Goal: Information Seeking & Learning: Learn about a topic

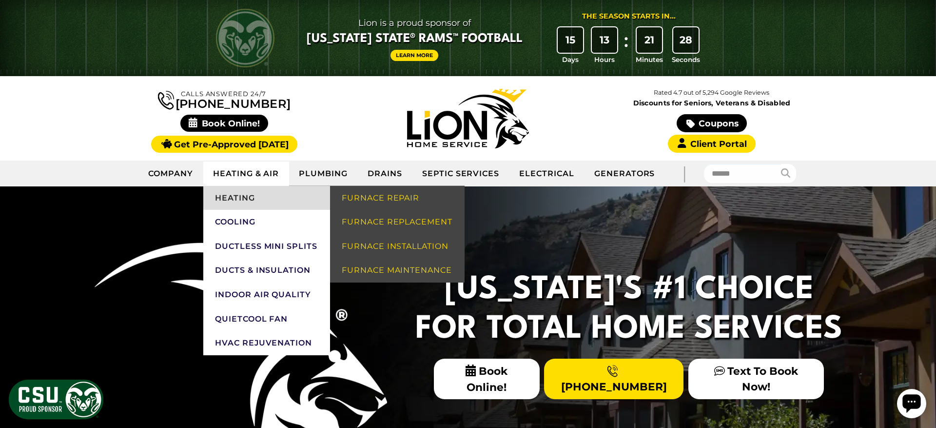
click at [233, 199] on link "Heating" at bounding box center [266, 198] width 127 height 24
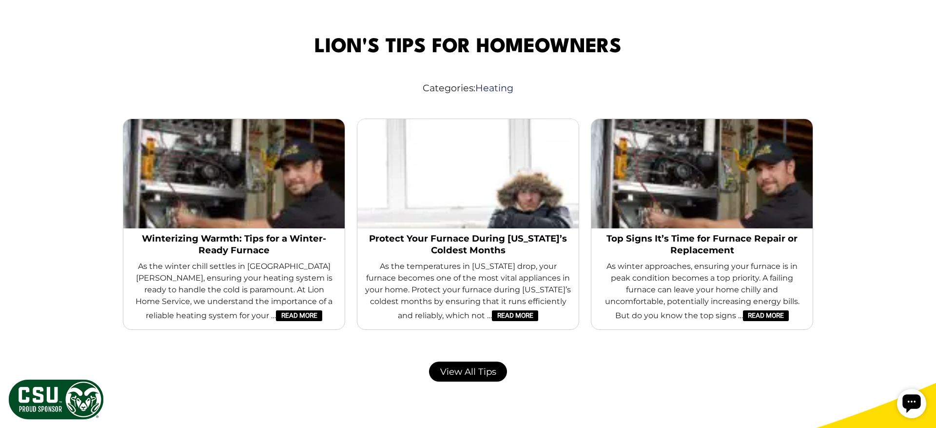
scroll to position [2738, 0]
click at [273, 233] on link "Winterizing Warmth: Tips for a Winter-Ready Furnace" at bounding box center [234, 244] width 206 height 23
